Goal: Task Accomplishment & Management: Use online tool/utility

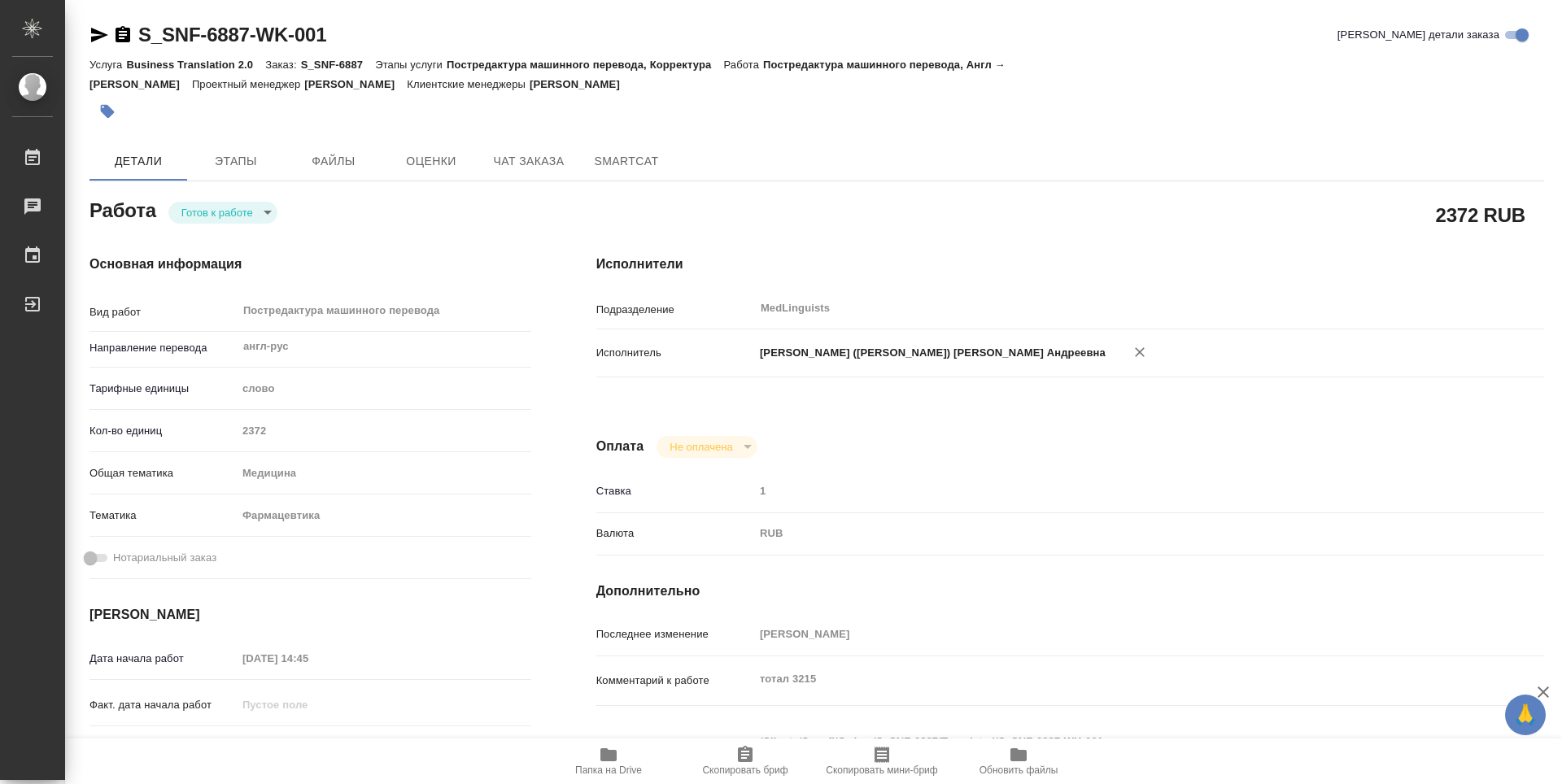
type textarea "x"
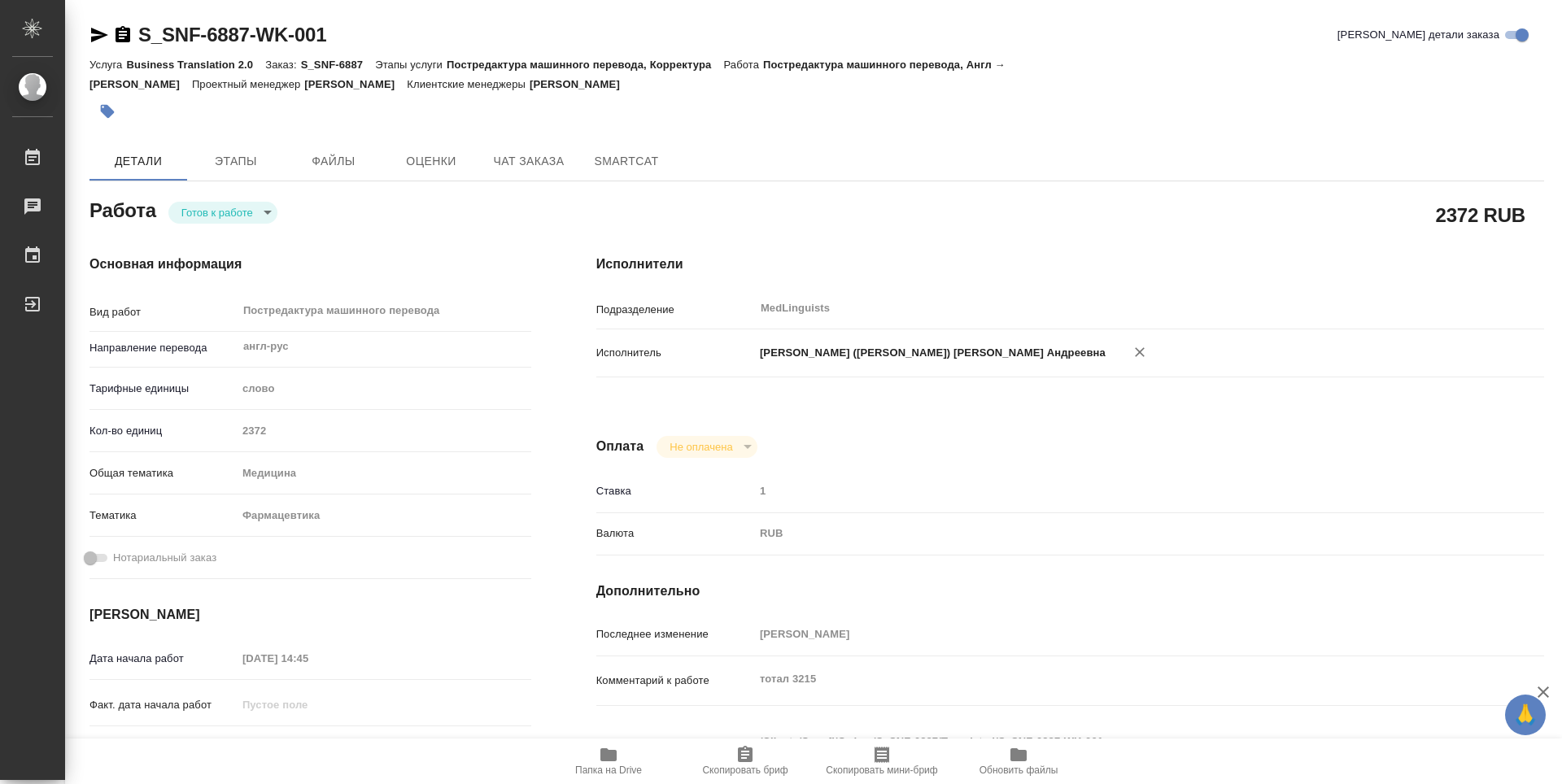
type textarea "x"
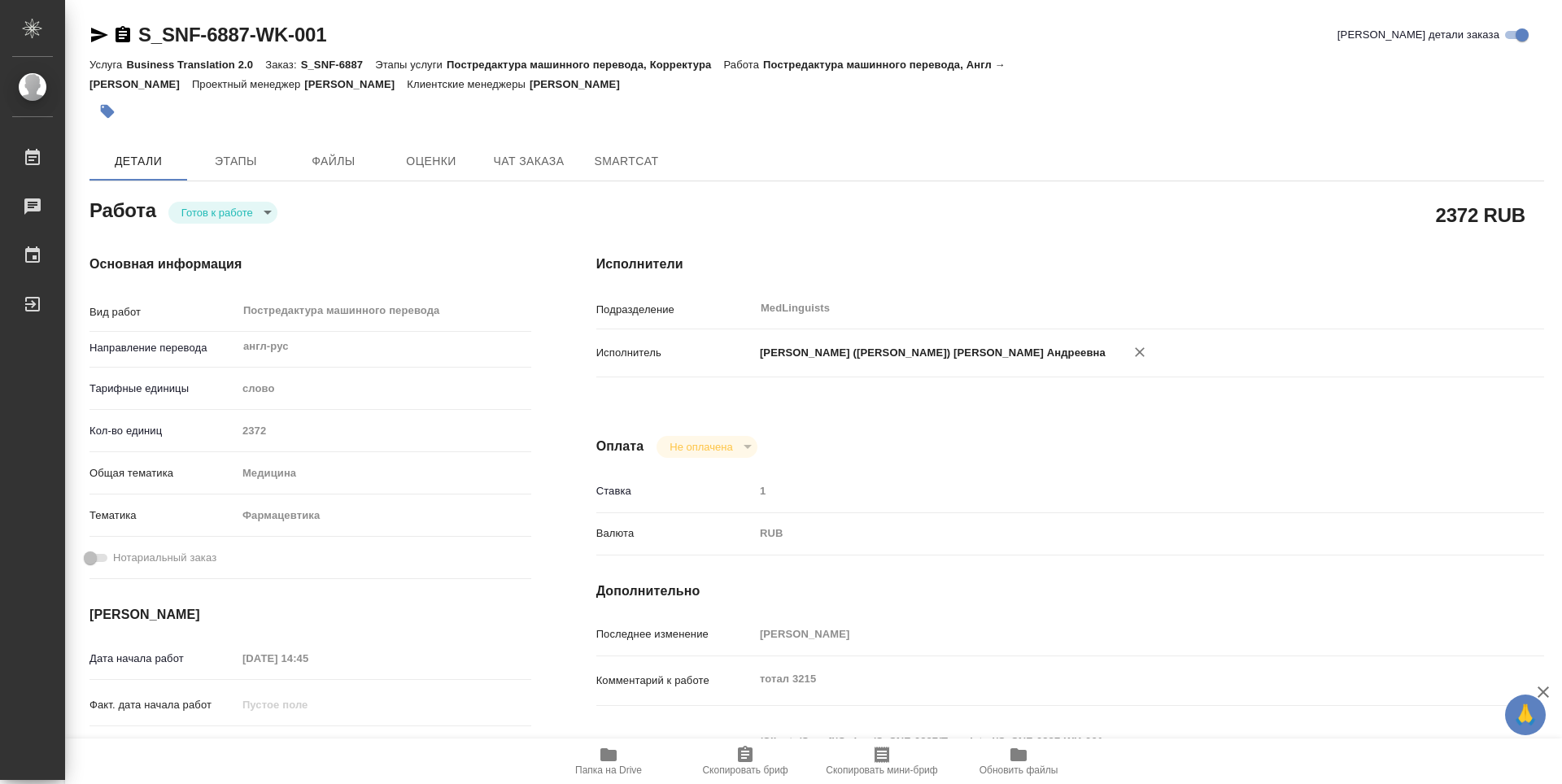
type textarea "x"
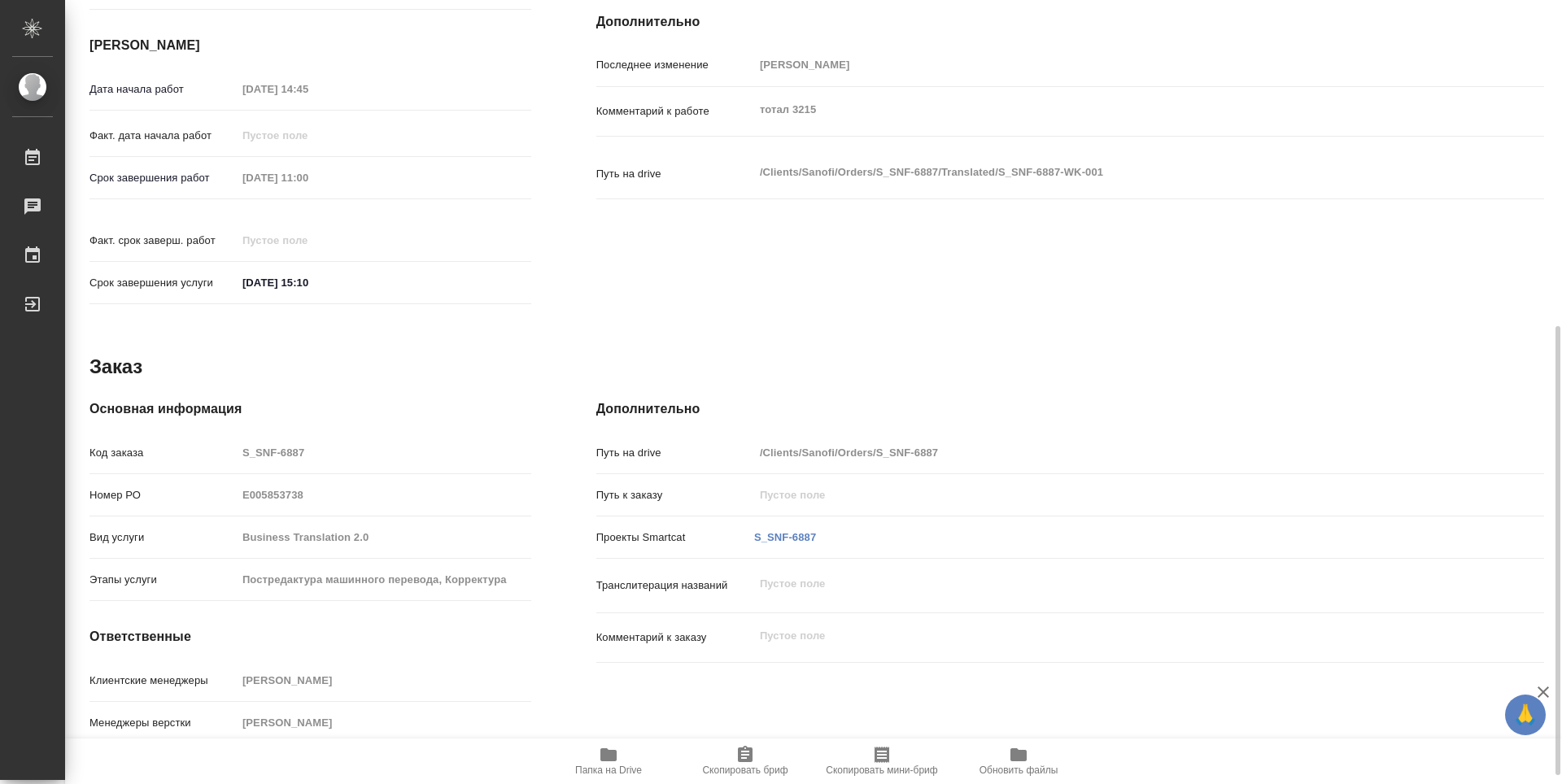
scroll to position [584, 0]
